Goal: Task Accomplishment & Management: Use online tool/utility

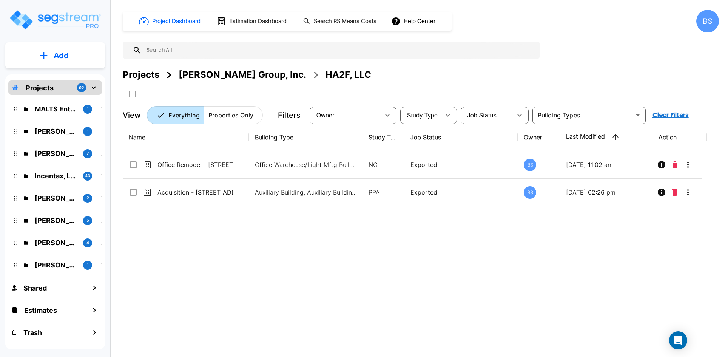
click at [152, 75] on div "Projects" at bounding box center [141, 75] width 37 height 14
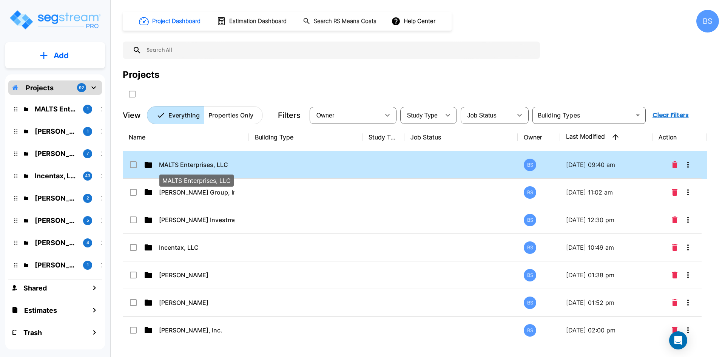
click at [209, 165] on p "MALTS Enterprises, LLC" at bounding box center [196, 164] width 75 height 9
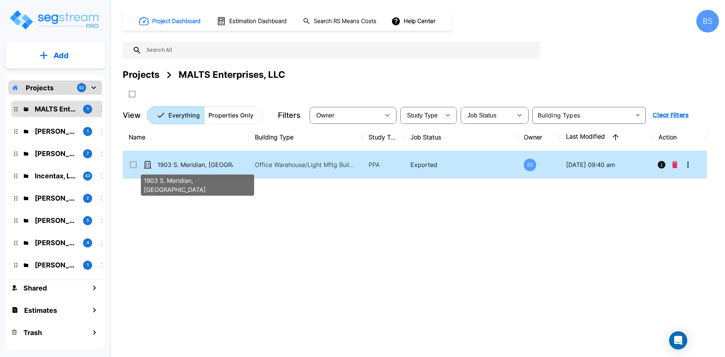
click at [205, 165] on p "1903 S. Meridian, [GEOGRAPHIC_DATA]" at bounding box center [194, 164] width 75 height 9
checkbox input "true"
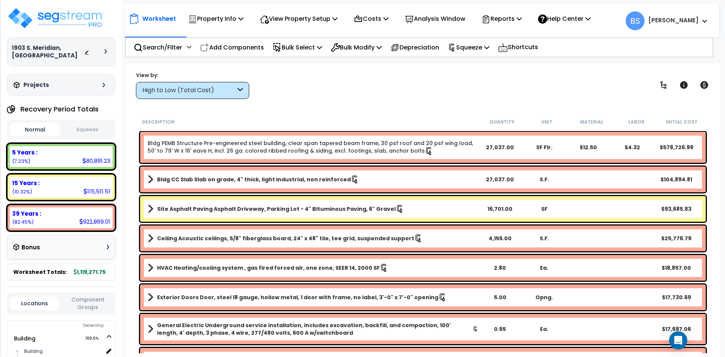
click at [90, 134] on button "Squeeze" at bounding box center [87, 129] width 51 height 13
click at [487, 42] on p "Squeeze" at bounding box center [469, 47] width 42 height 10
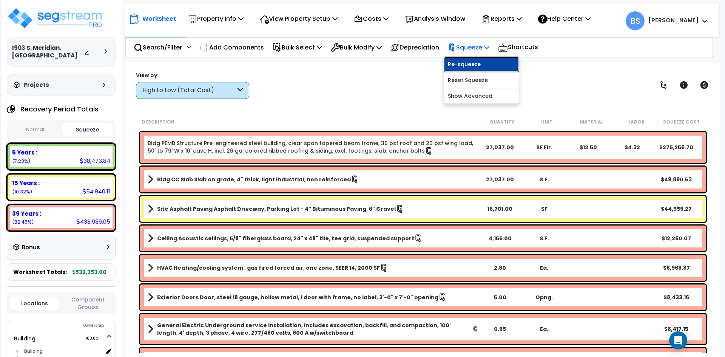
click at [478, 63] on link "Re-squeeze" at bounding box center [481, 64] width 75 height 15
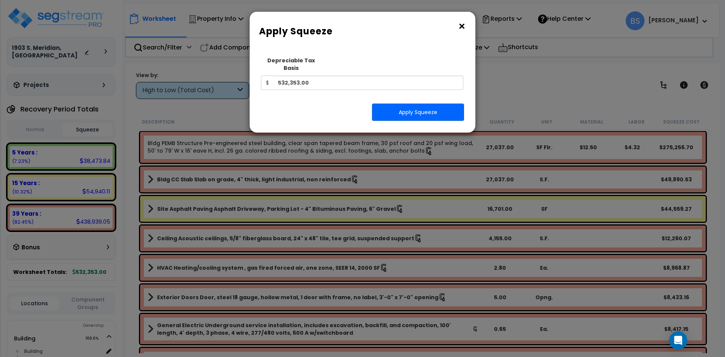
click at [463, 26] on button "×" at bounding box center [461, 26] width 8 height 12
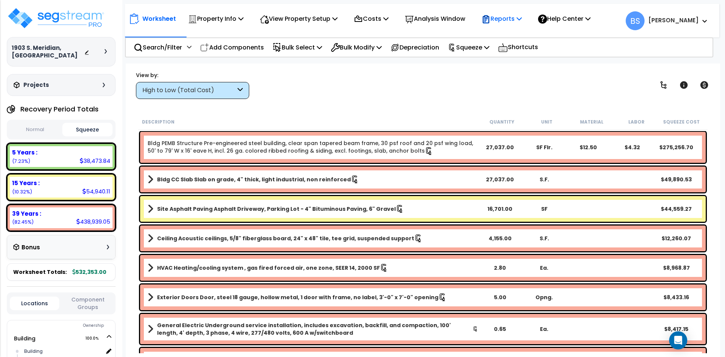
click at [508, 20] on p "Reports" at bounding box center [501, 19] width 40 height 10
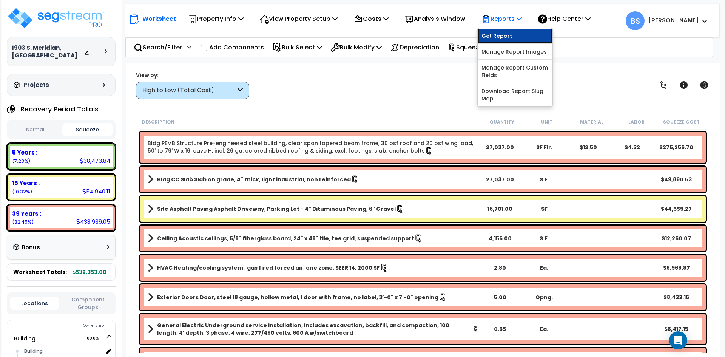
click at [502, 35] on link "Get Report" at bounding box center [514, 35] width 75 height 15
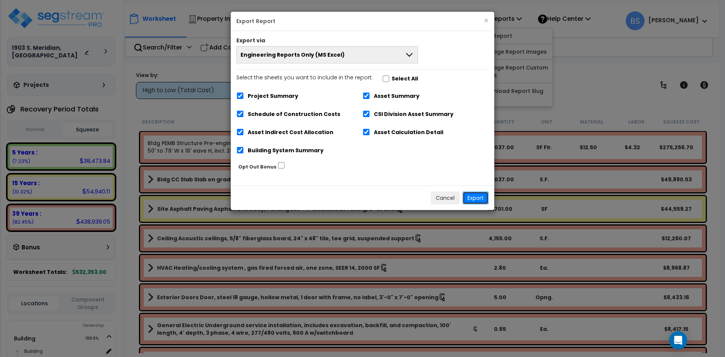
click at [471, 197] on button "Export" at bounding box center [475, 197] width 26 height 13
